Goal: Task Accomplishment & Management: Manage account settings

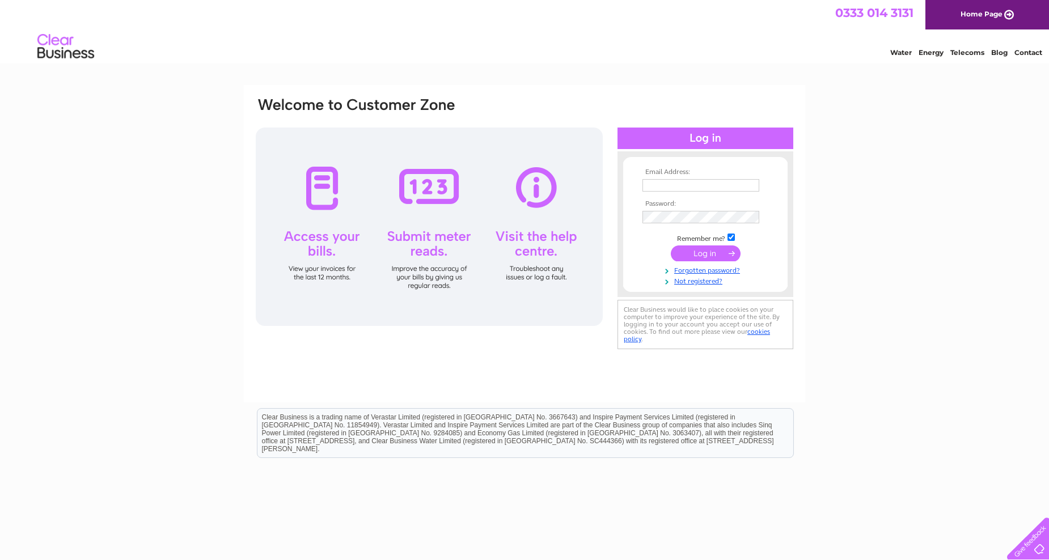
type input "[PERSON_NAME][EMAIL_ADDRESS][PERSON_NAME][DOMAIN_NAME]"
click at [701, 255] on input "submit" at bounding box center [706, 254] width 70 height 16
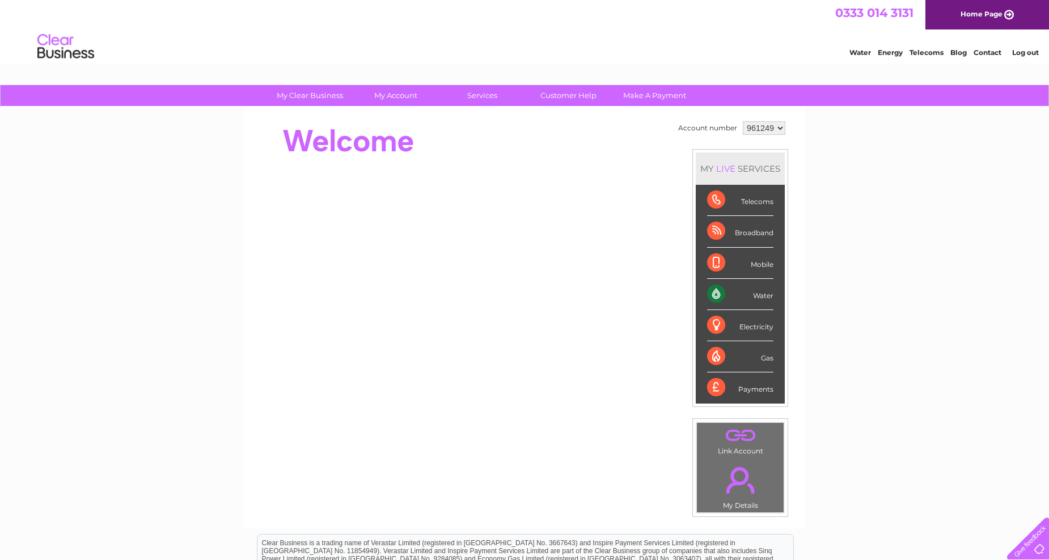
click at [713, 294] on div "Water" at bounding box center [740, 294] width 66 height 31
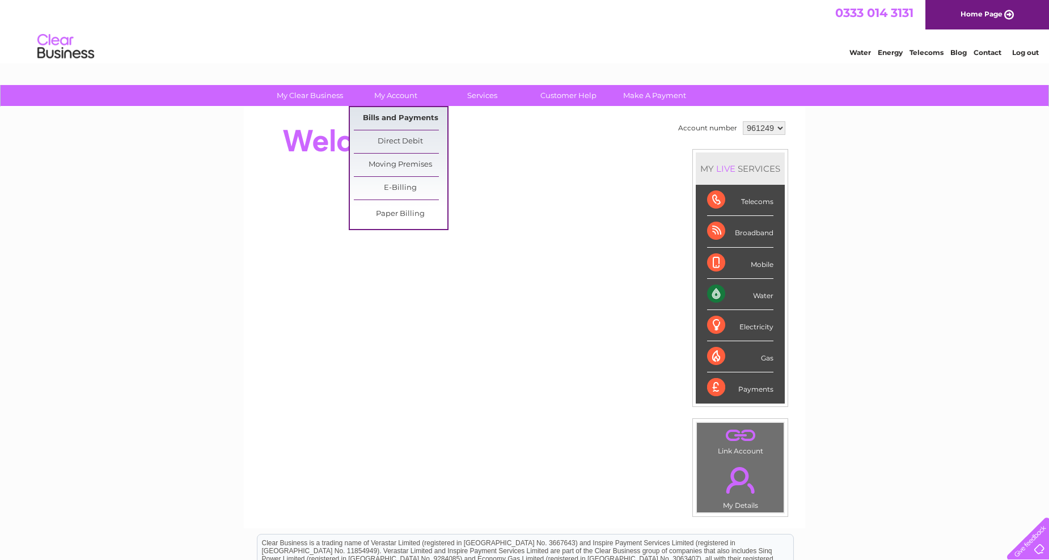
click at [407, 116] on link "Bills and Payments" at bounding box center [401, 118] width 94 height 23
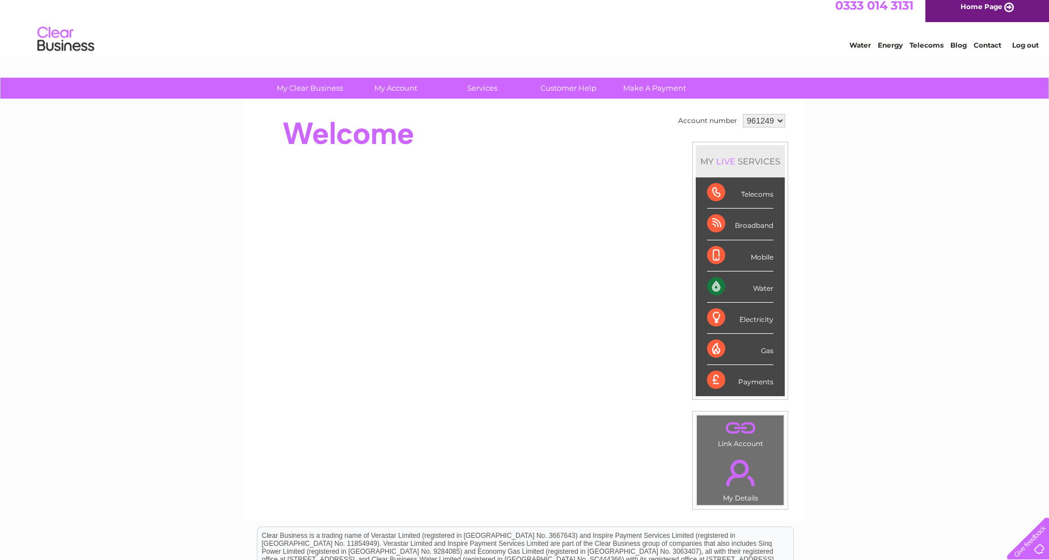
scroll to position [20, 0]
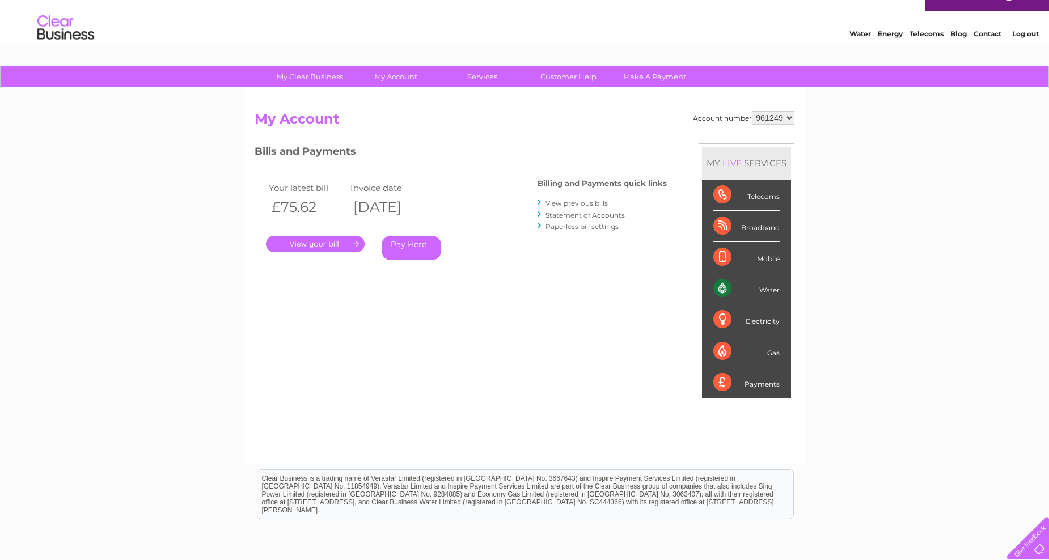
click at [335, 243] on link "." at bounding box center [315, 244] width 99 height 16
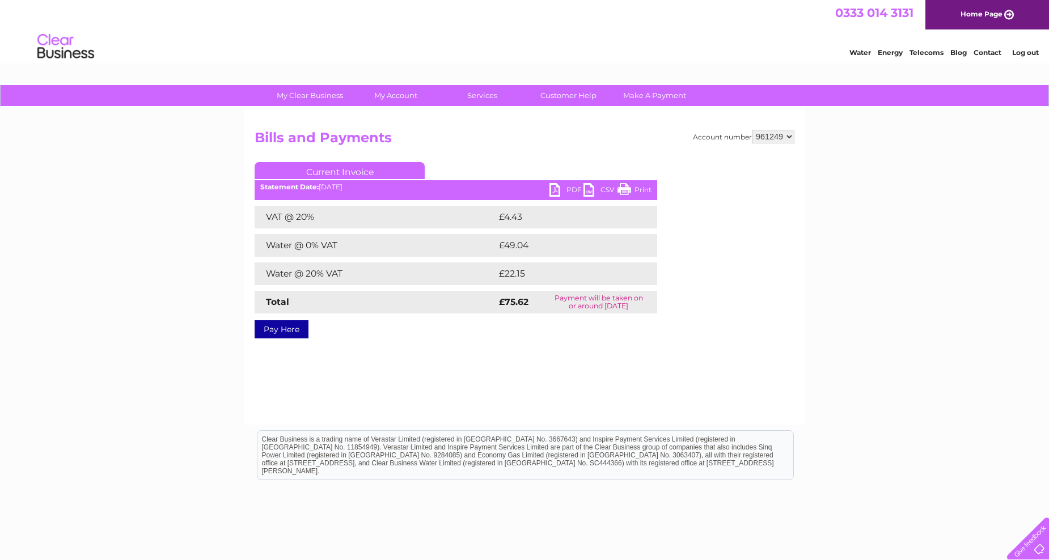
click at [566, 190] on link "PDF" at bounding box center [566, 191] width 34 height 16
